Goal: Find specific page/section: Find specific page/section

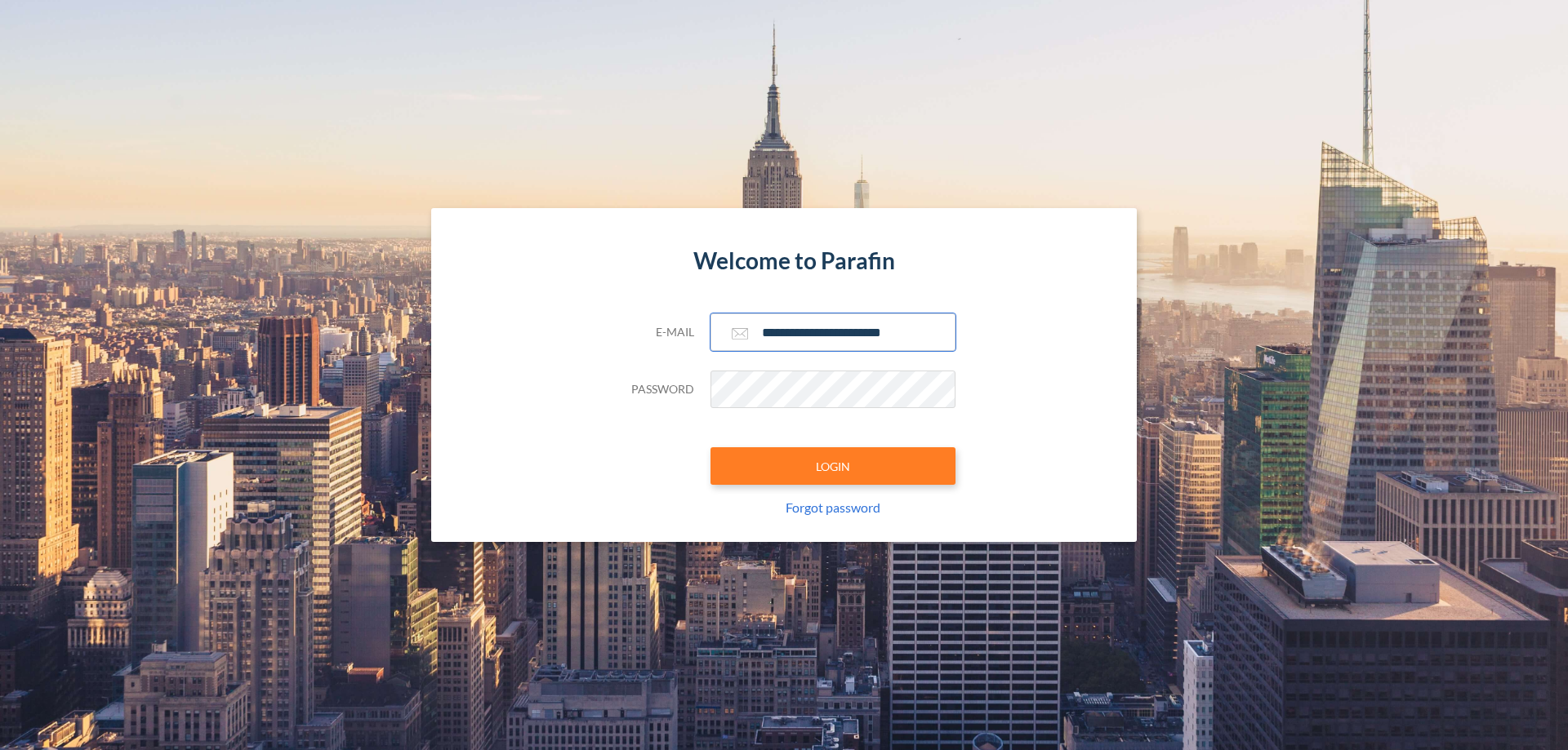
type input "**********"
click at [833, 467] on button "LOGIN" at bounding box center [833, 466] width 245 height 37
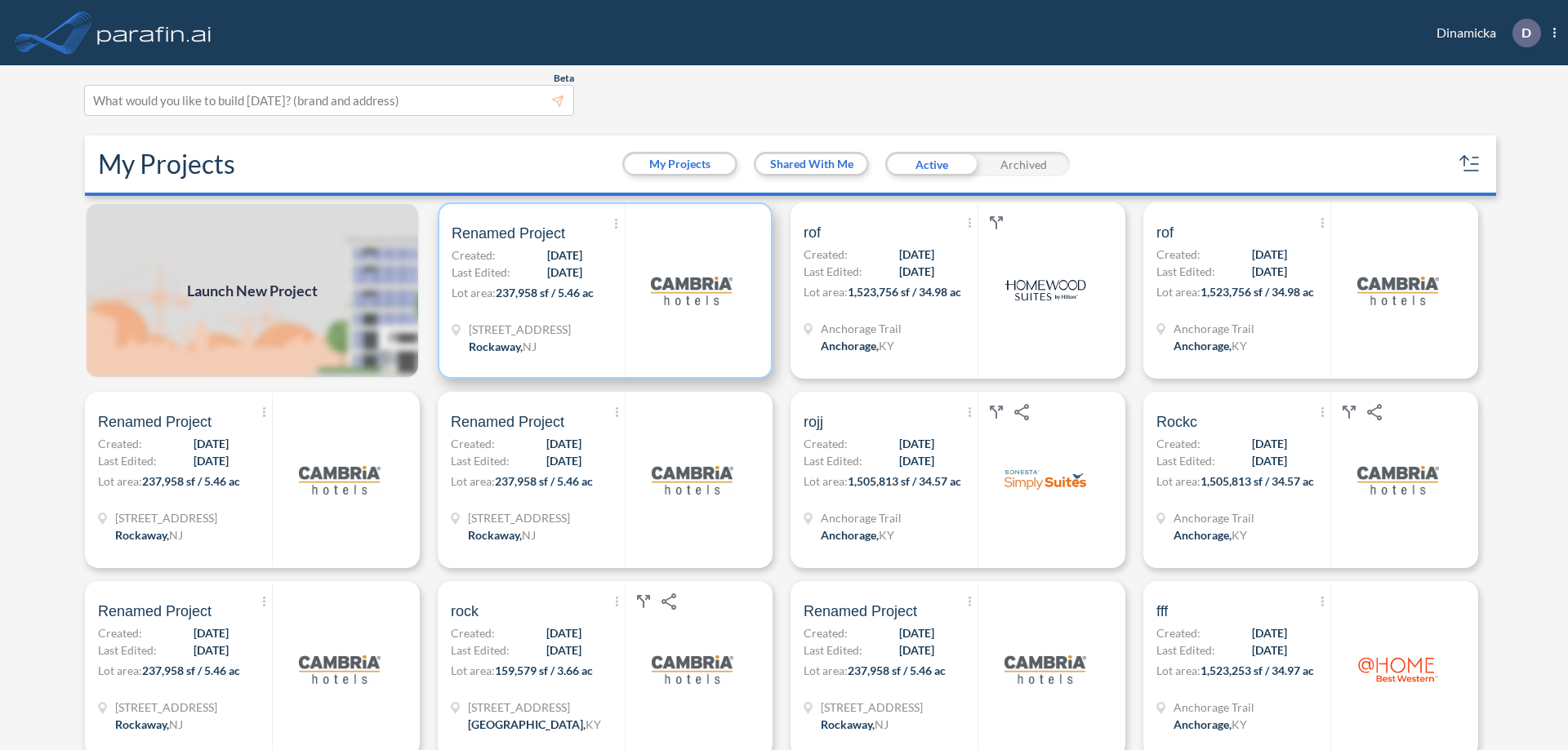
scroll to position [4, 0]
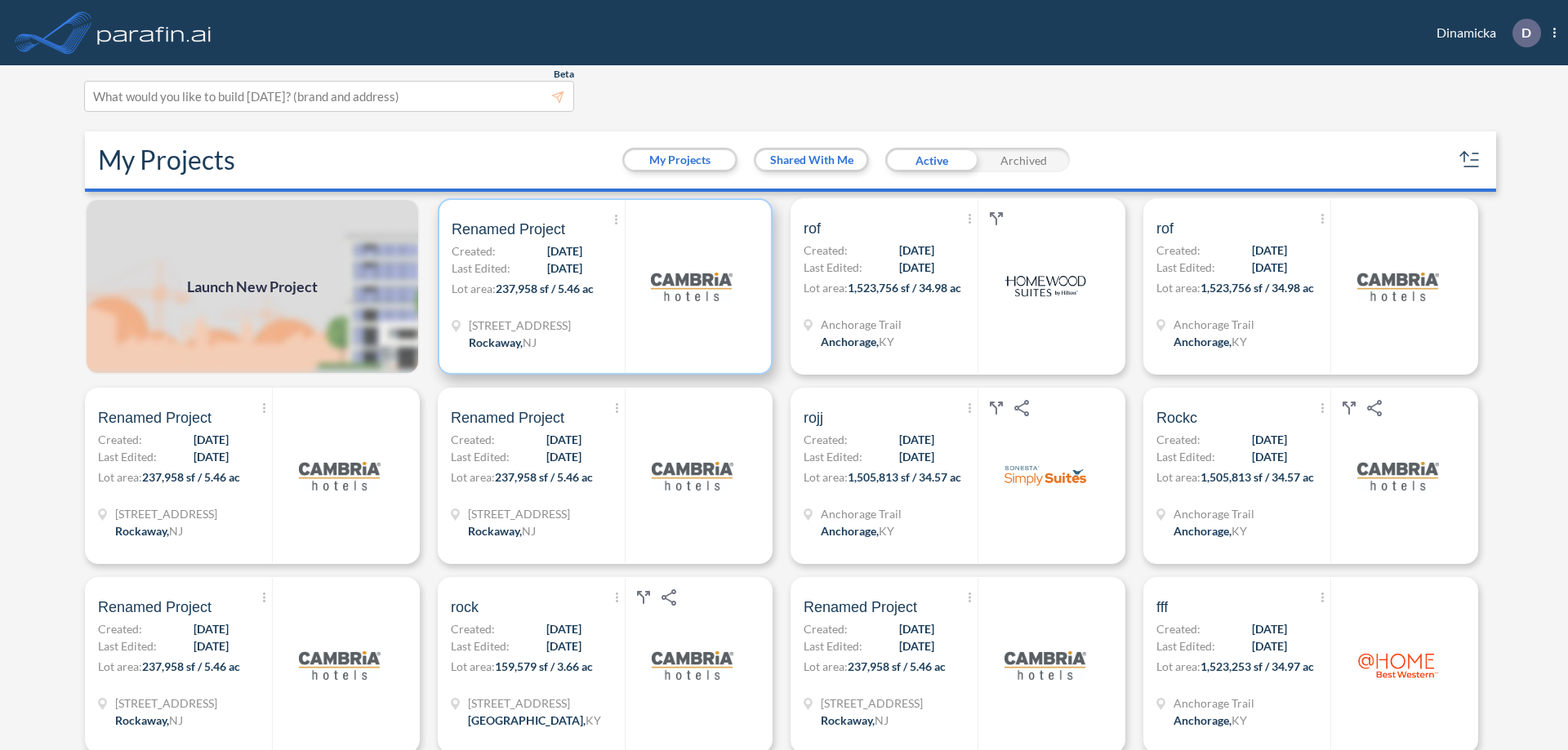
click at [602, 286] on p "Lot area: 237,958 sf / 5.46 ac" at bounding box center [538, 291] width 173 height 24
